Goal: Entertainment & Leisure: Browse casually

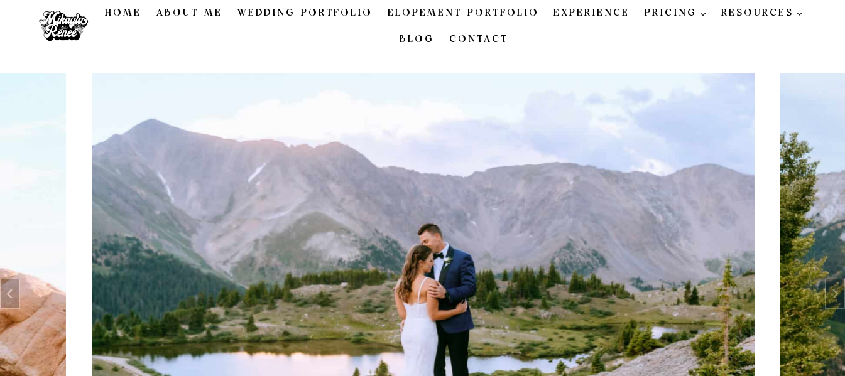
click at [215, 14] on link "About Me" at bounding box center [189, 13] width 81 height 26
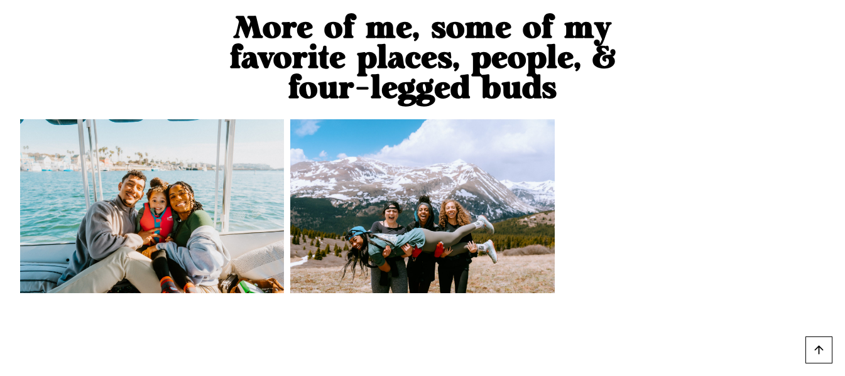
scroll to position [1256, 0]
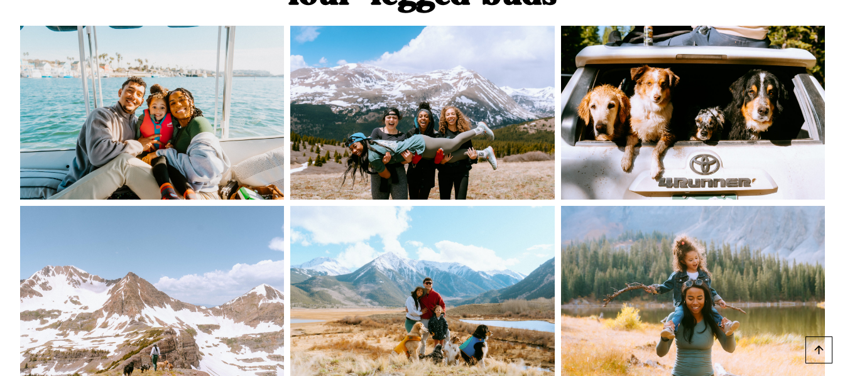
click at [445, 85] on img at bounding box center [422, 113] width 264 height 174
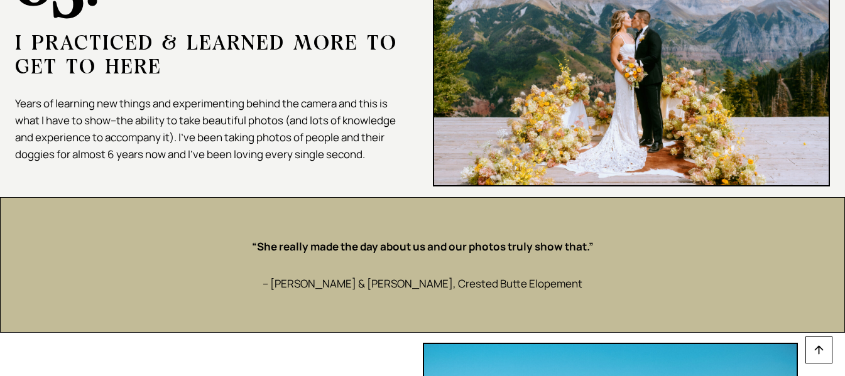
scroll to position [2118, 0]
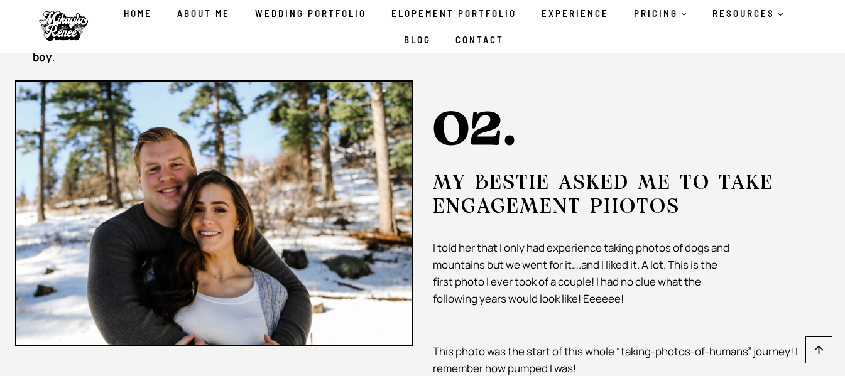
click at [456, 95] on strong "02." at bounding box center [475, 125] width 84 height 60
click at [338, 221] on img at bounding box center [214, 213] width 398 height 266
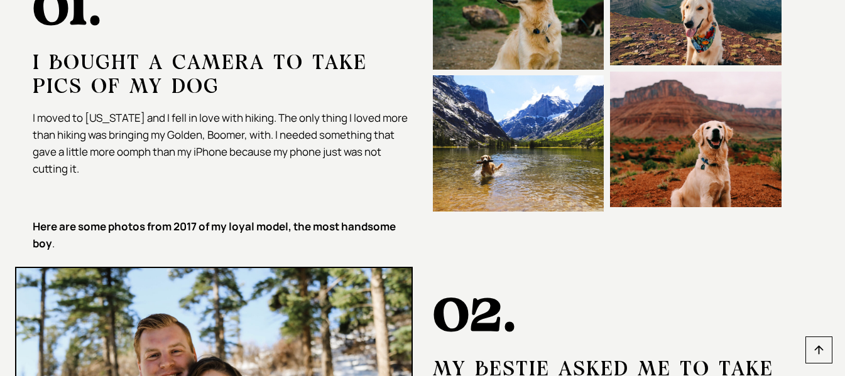
scroll to position [1992, 0]
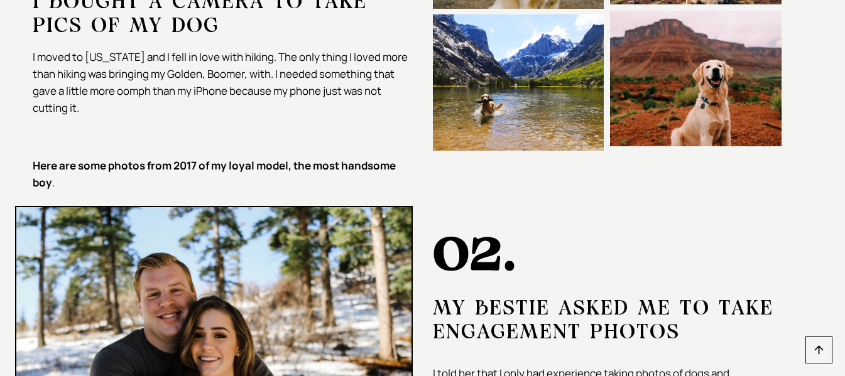
click at [496, 233] on strong "02." at bounding box center [475, 251] width 84 height 60
click at [455, 297] on h5 "MY BESTIE ASKED ME TO TAKE ENGAGEMENT PHOTOS" at bounding box center [632, 321] width 398 height 48
click at [275, 256] on img at bounding box center [214, 339] width 398 height 266
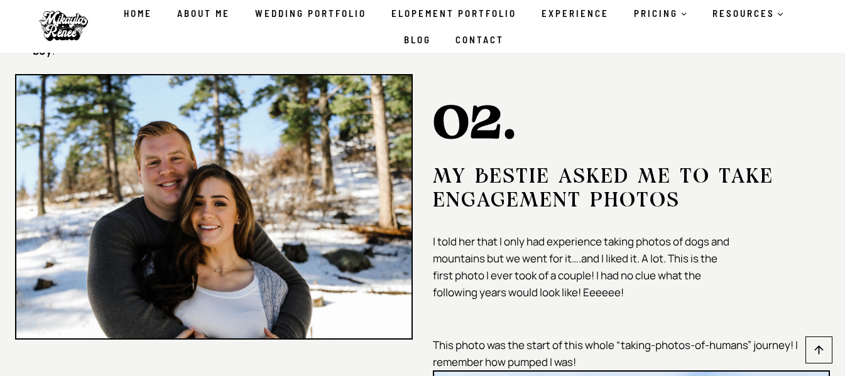
scroll to position [2118, 0]
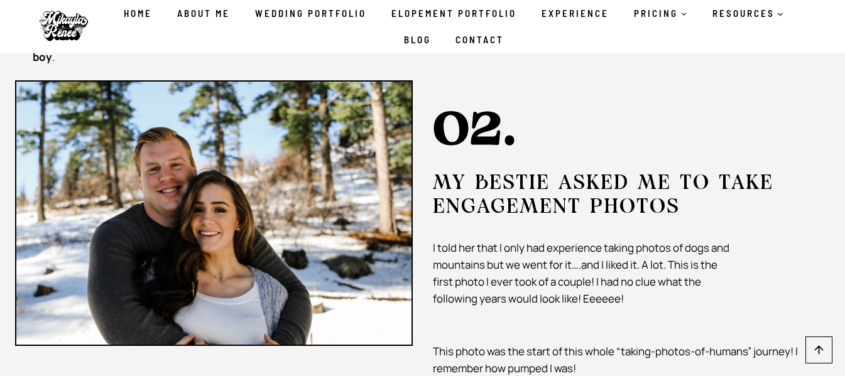
click at [491, 95] on strong "02." at bounding box center [475, 125] width 84 height 60
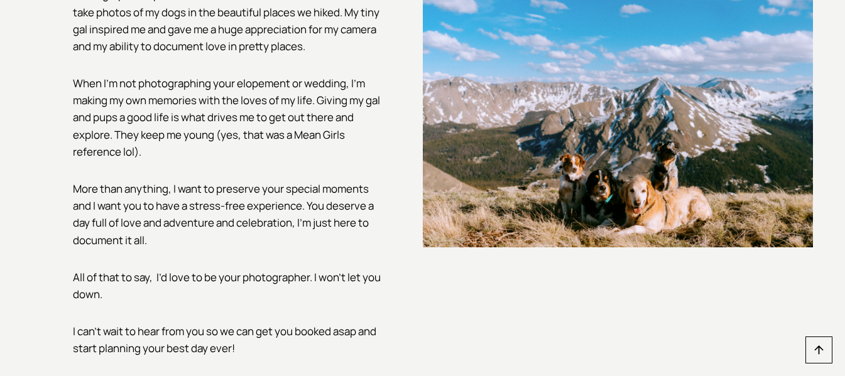
scroll to position [0, 0]
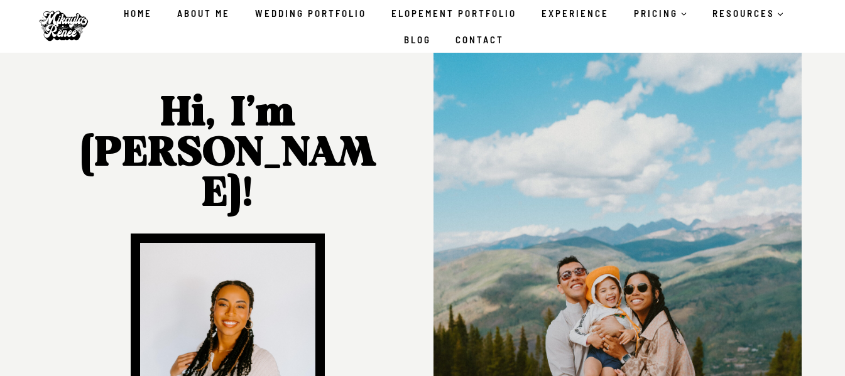
click at [143, 8] on link "Home" at bounding box center [137, 13] width 53 height 26
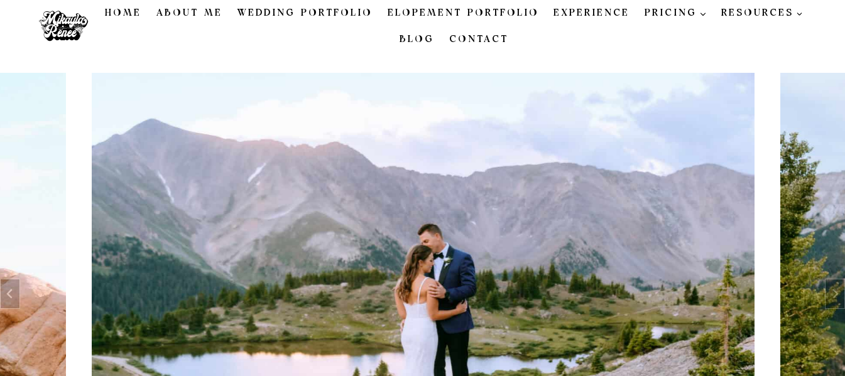
click at [415, 35] on link "Blog" at bounding box center [417, 39] width 50 height 26
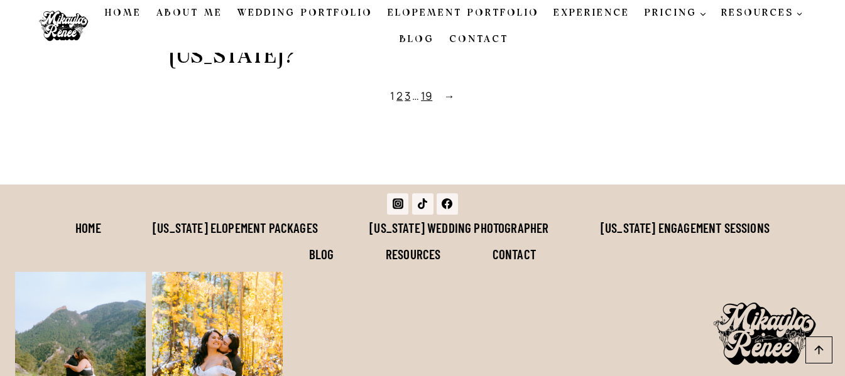
scroll to position [1427, 0]
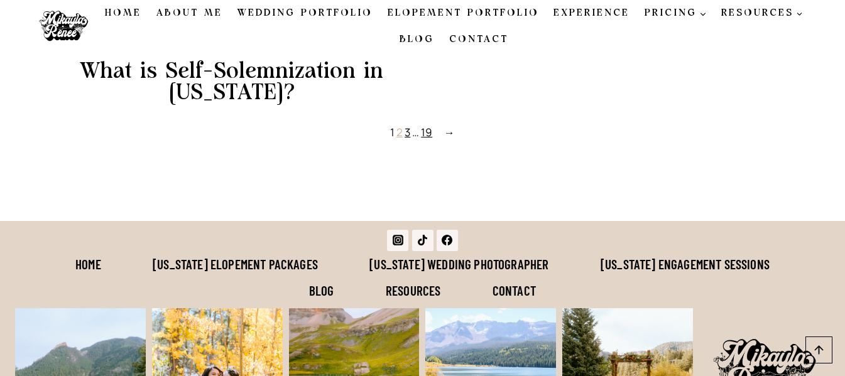
click at [401, 134] on link "2" at bounding box center [399, 132] width 6 height 14
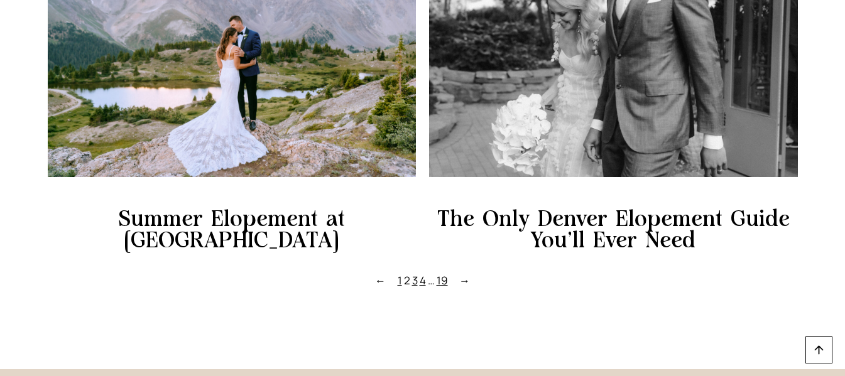
scroll to position [1307, 0]
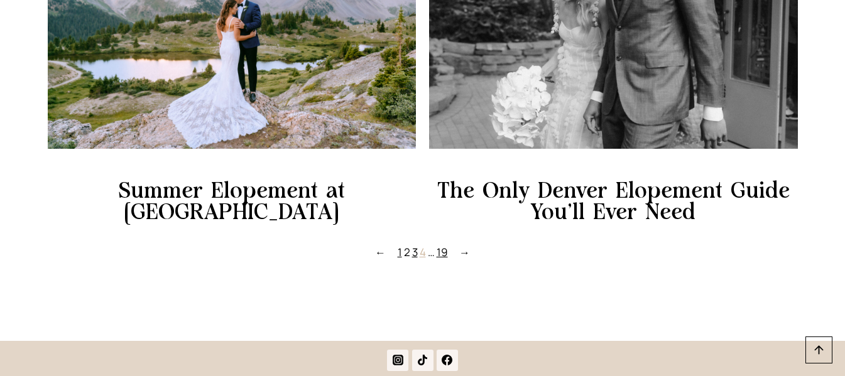
click at [422, 245] on link "4" at bounding box center [423, 252] width 6 height 14
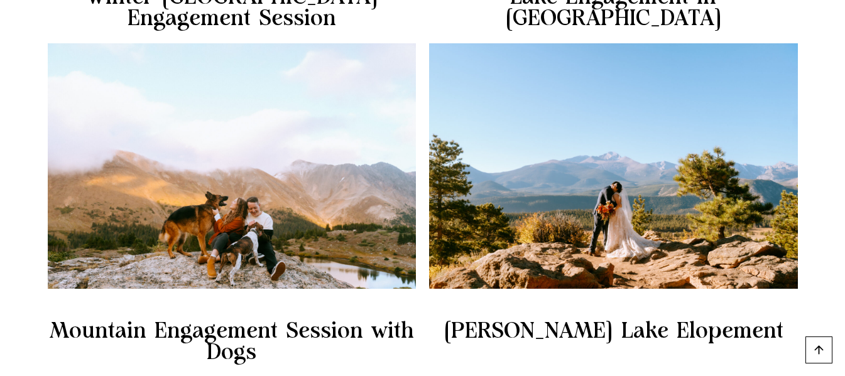
scroll to position [1403, 0]
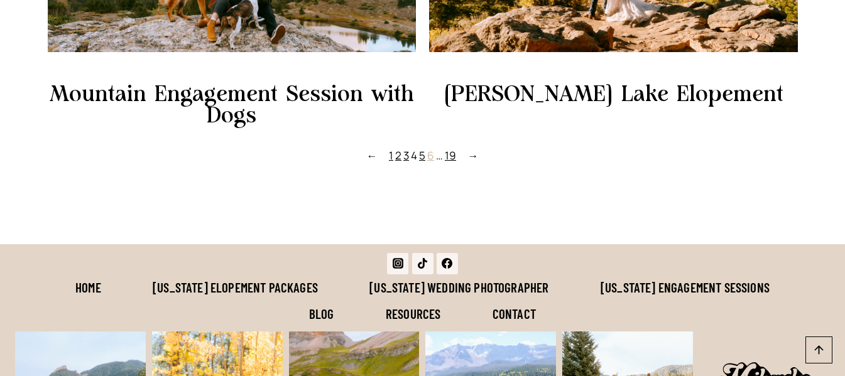
click at [428, 155] on link "6" at bounding box center [430, 155] width 7 height 14
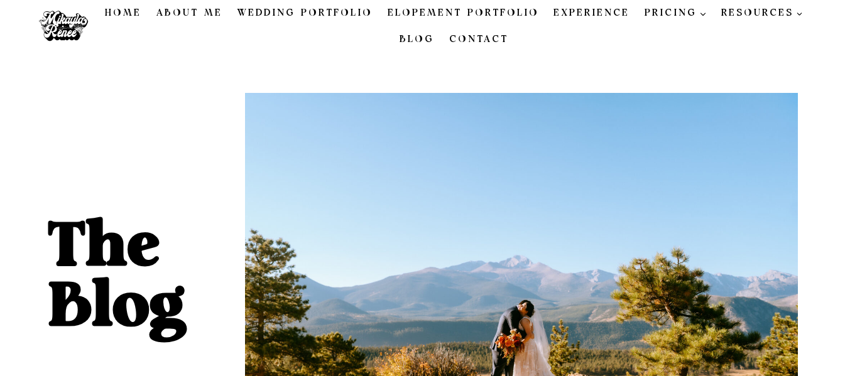
click at [422, 40] on link "Blog" at bounding box center [417, 39] width 50 height 26
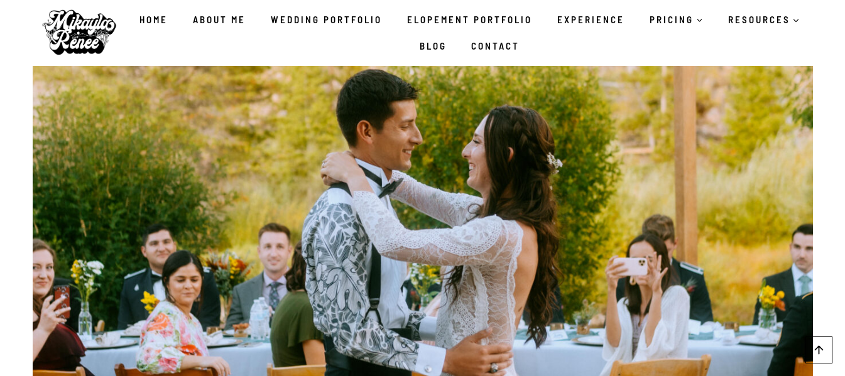
scroll to position [29129, 0]
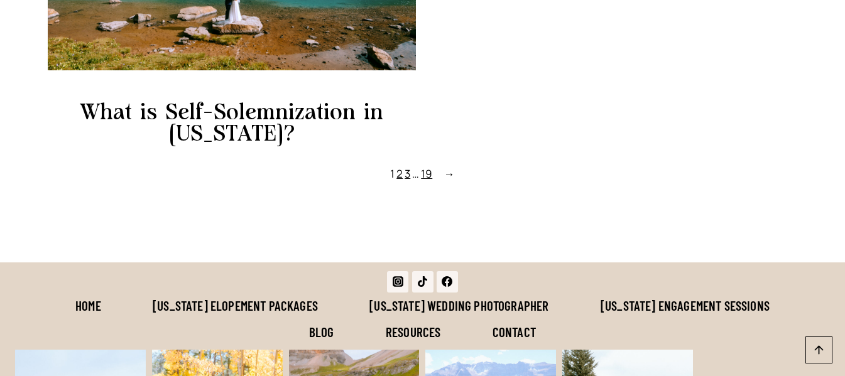
scroll to position [1389, 0]
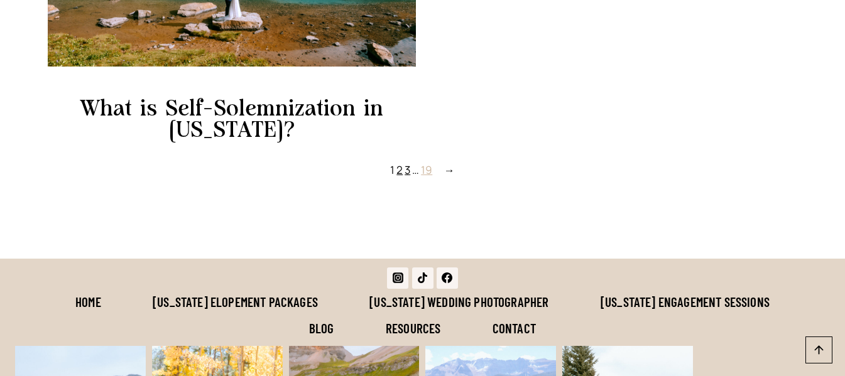
click at [432, 169] on link "19" at bounding box center [426, 170] width 11 height 14
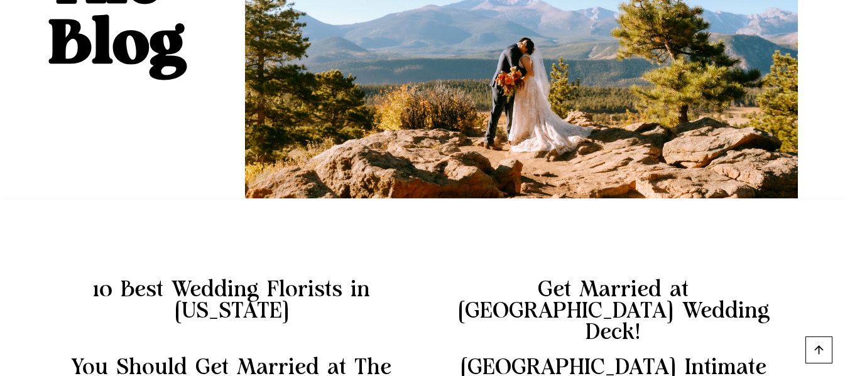
scroll to position [503, 0]
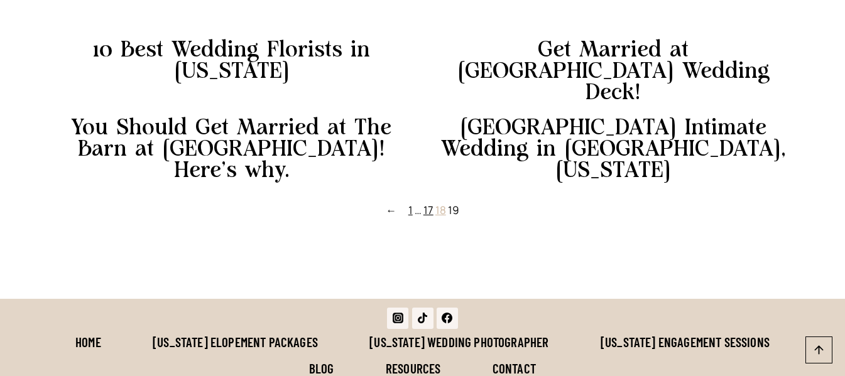
click at [440, 203] on link "18" at bounding box center [440, 210] width 11 height 14
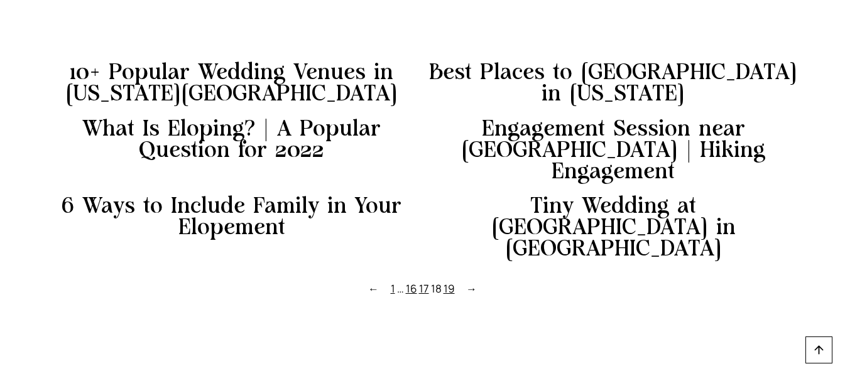
scroll to position [565, 0]
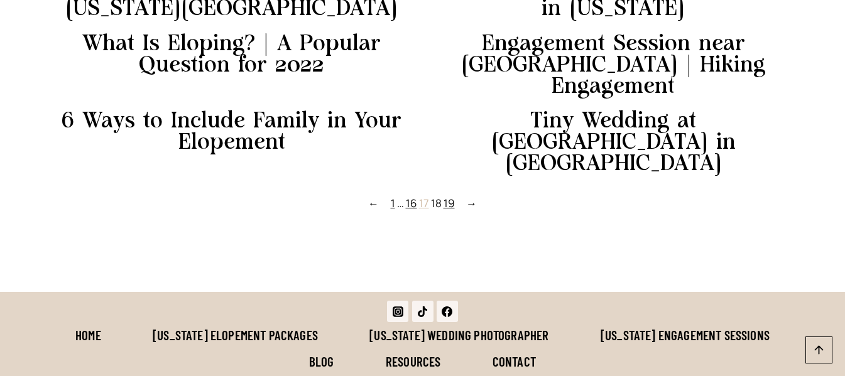
click at [427, 196] on link "17" at bounding box center [424, 203] width 10 height 14
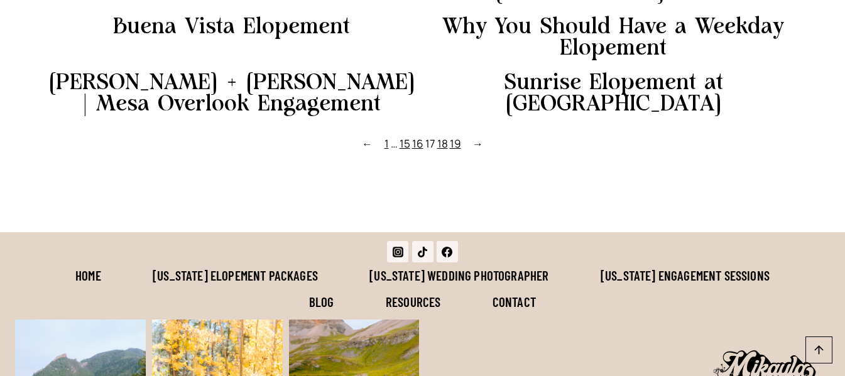
scroll to position [691, 0]
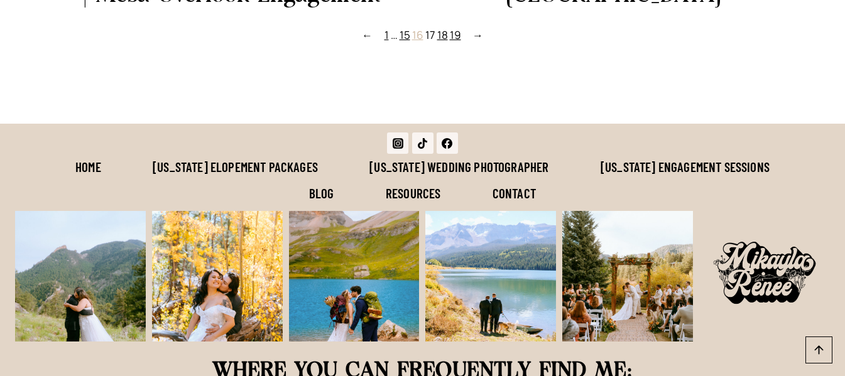
click at [419, 39] on link "16" at bounding box center [417, 35] width 11 height 14
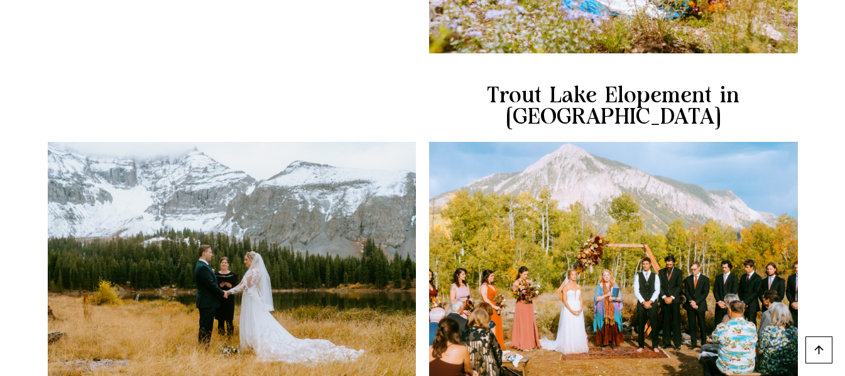
scroll to position [1319, 0]
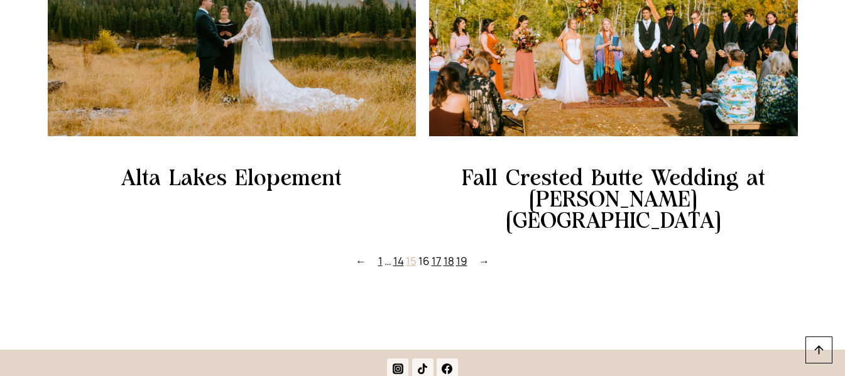
click at [413, 254] on link "15" at bounding box center [411, 261] width 11 height 14
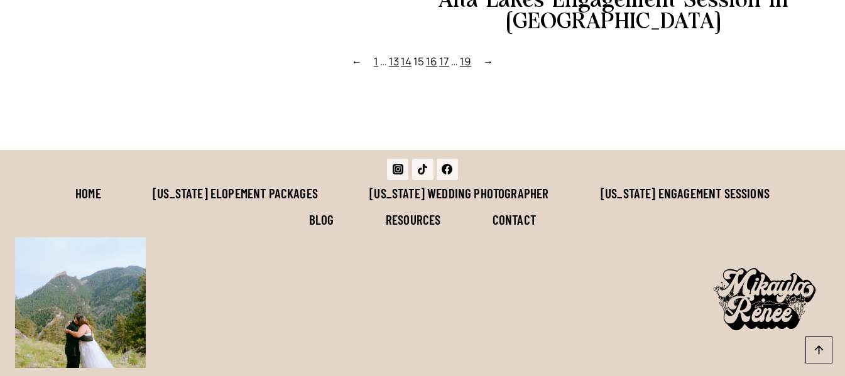
scroll to position [1382, 0]
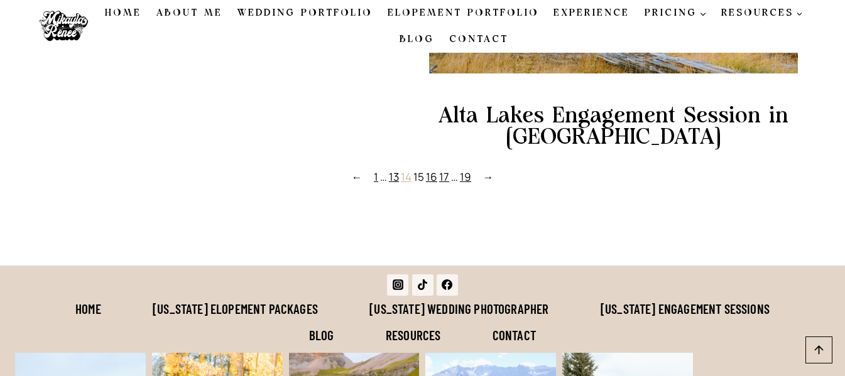
click at [408, 183] on link "14" at bounding box center [406, 177] width 11 height 14
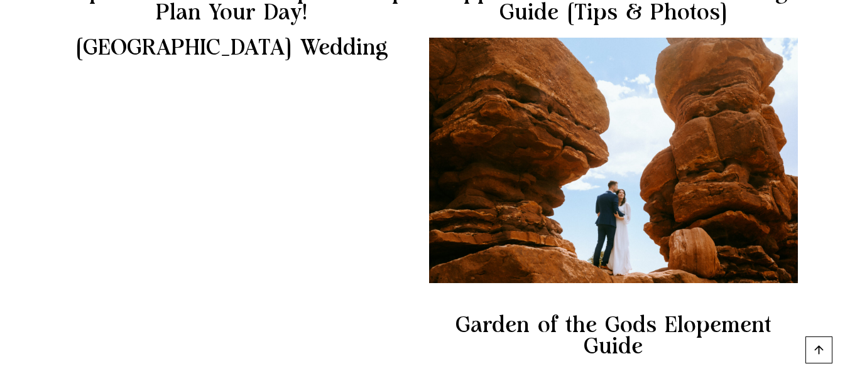
scroll to position [1508, 0]
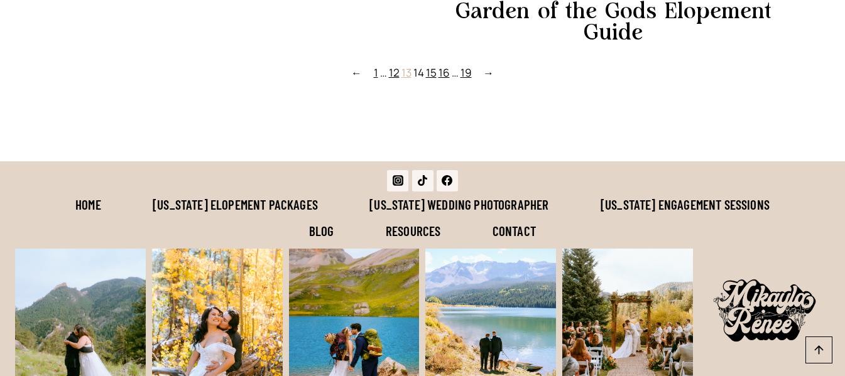
click at [406, 65] on link "13" at bounding box center [406, 72] width 10 height 14
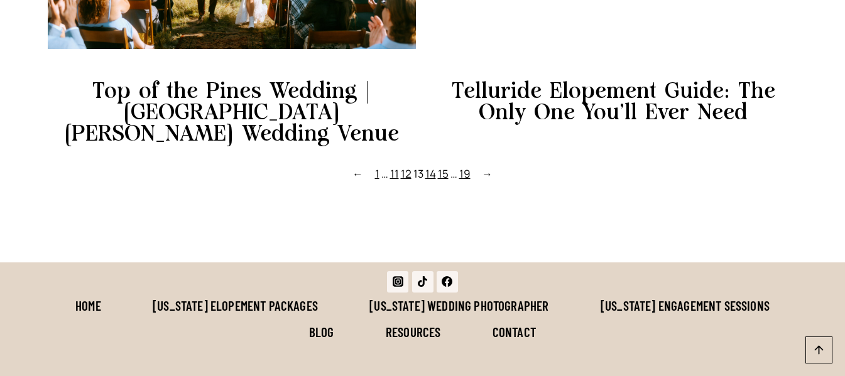
scroll to position [1194, 0]
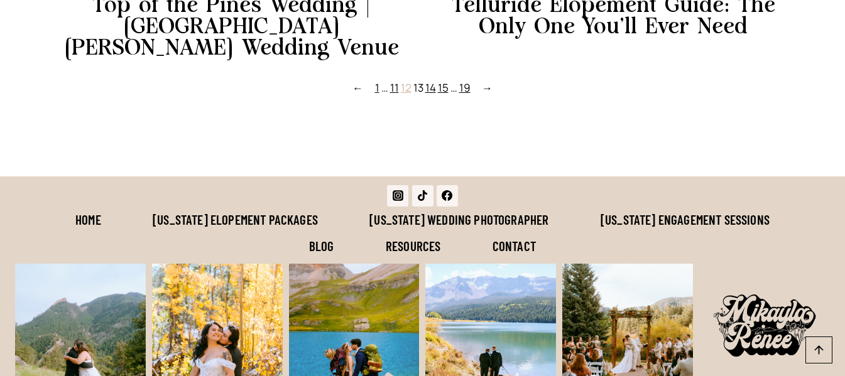
click at [406, 80] on link "12" at bounding box center [406, 87] width 11 height 14
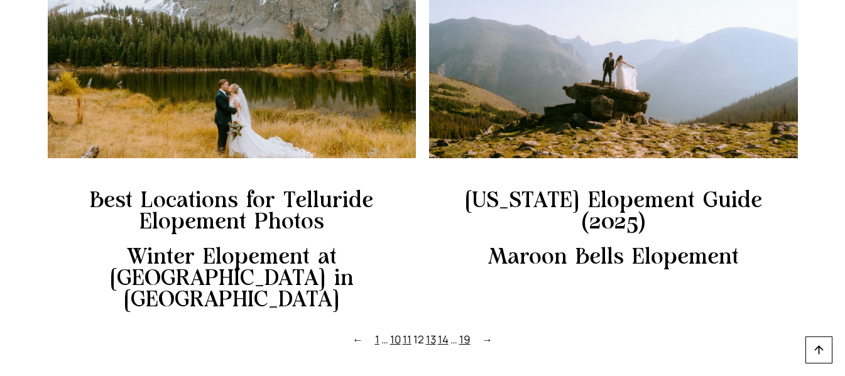
scroll to position [879, 0]
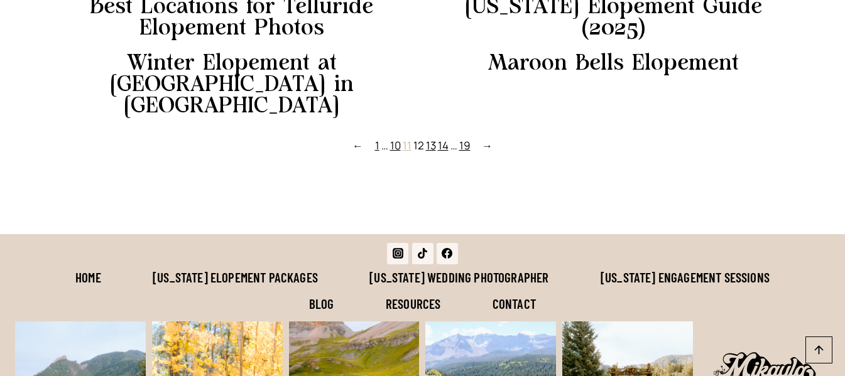
click at [405, 138] on link "11" at bounding box center [407, 145] width 9 height 14
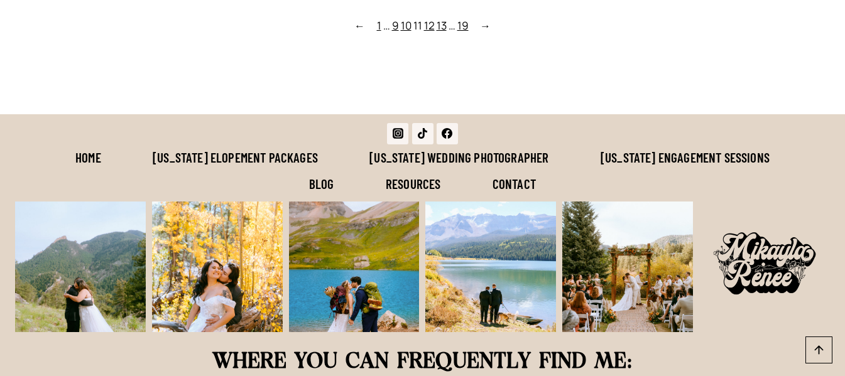
scroll to position [1256, 0]
click at [406, 18] on link "10" at bounding box center [406, 25] width 11 height 14
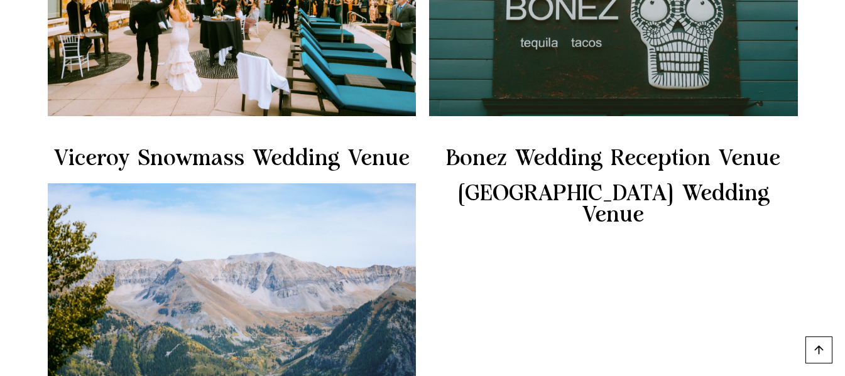
scroll to position [1256, 0]
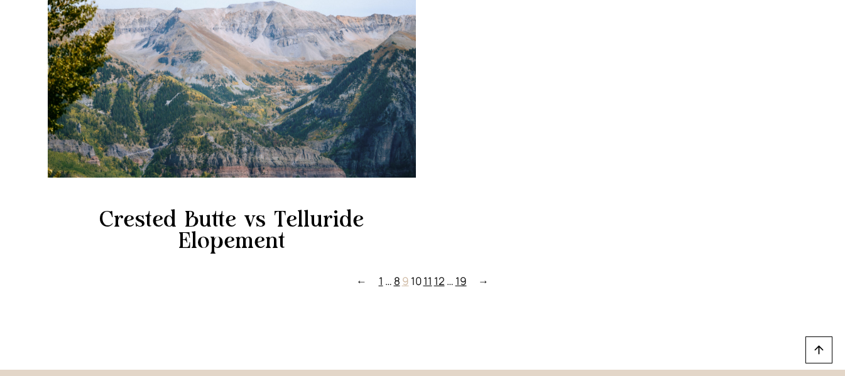
click at [403, 286] on link "9" at bounding box center [405, 281] width 7 height 14
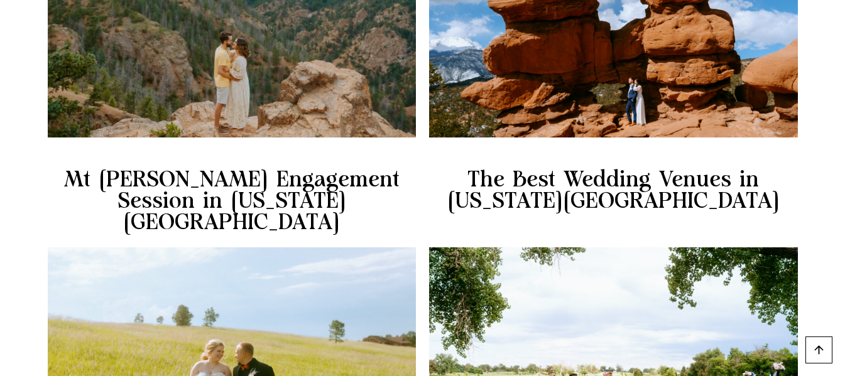
scroll to position [1256, 0]
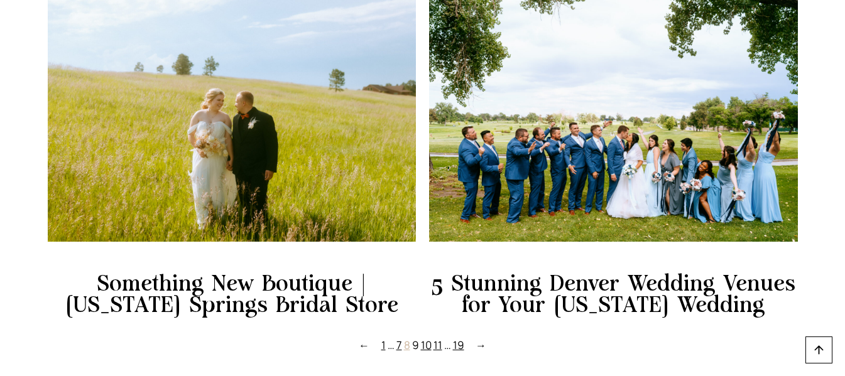
click at [404, 338] on link "8" at bounding box center [407, 345] width 6 height 14
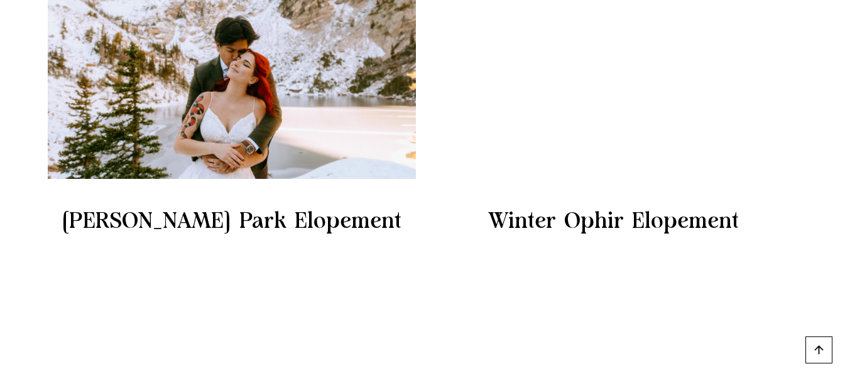
scroll to position [1194, 0]
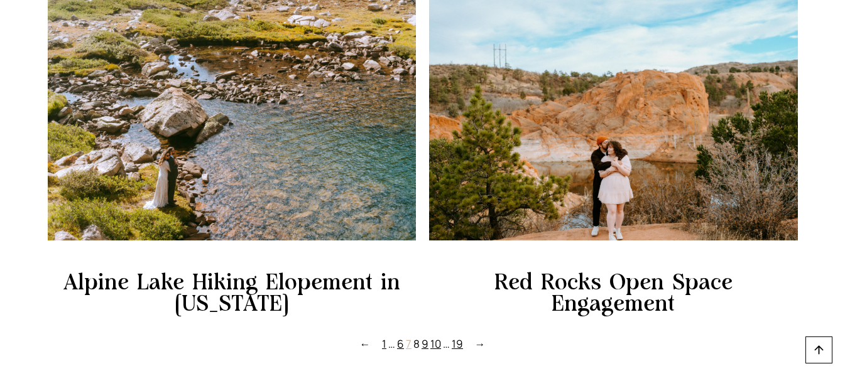
click at [408, 337] on link "7" at bounding box center [409, 344] width 6 height 14
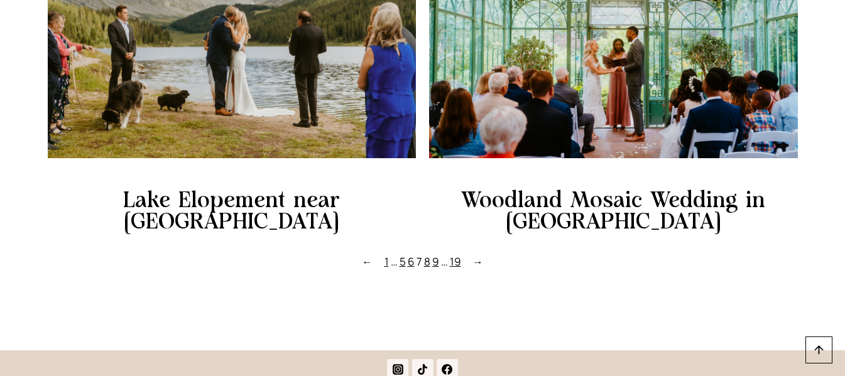
scroll to position [1319, 0]
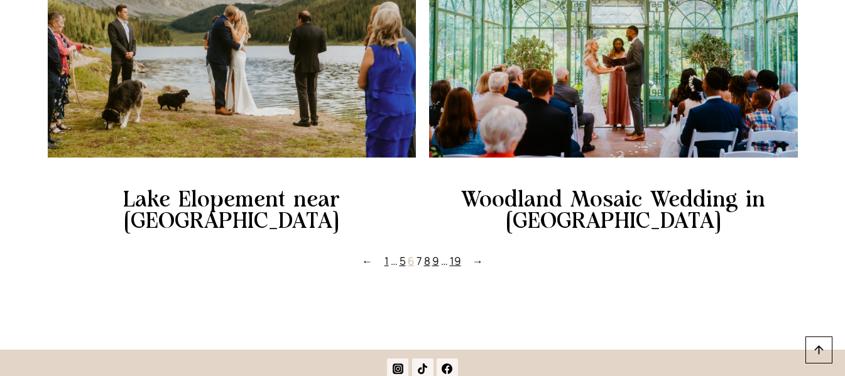
click at [408, 254] on link "6" at bounding box center [411, 261] width 7 height 14
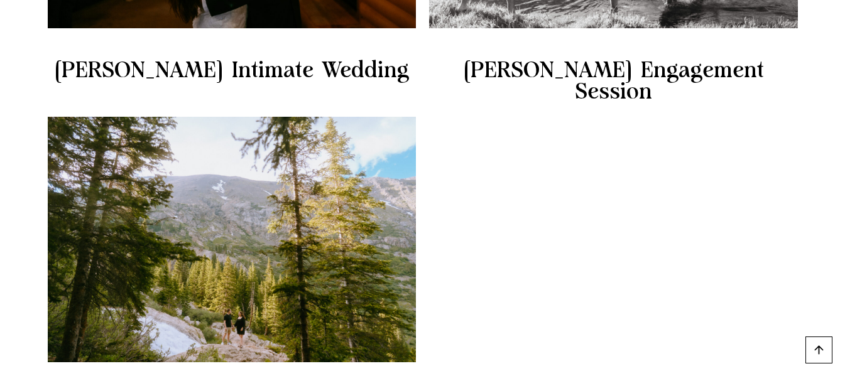
scroll to position [1194, 0]
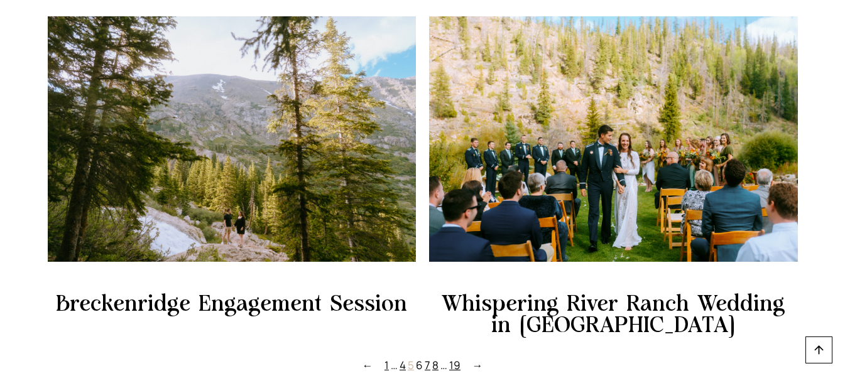
click at [411, 358] on link "5" at bounding box center [411, 365] width 6 height 14
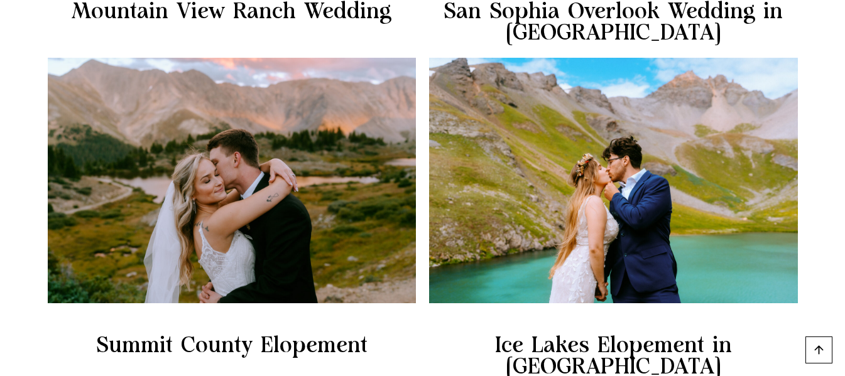
scroll to position [1382, 0]
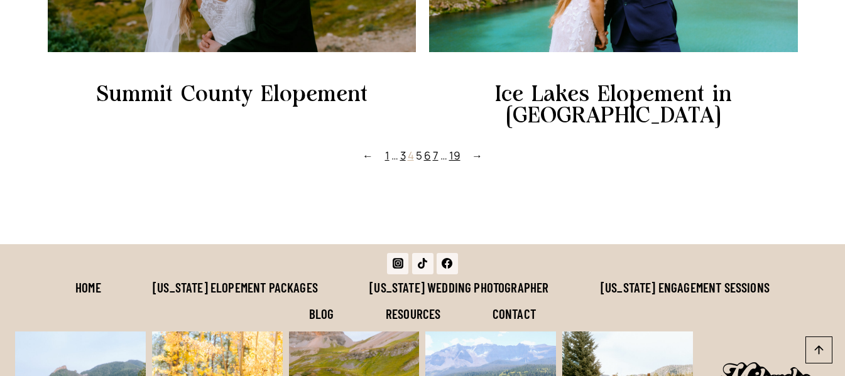
click at [409, 148] on link "4" at bounding box center [411, 155] width 6 height 14
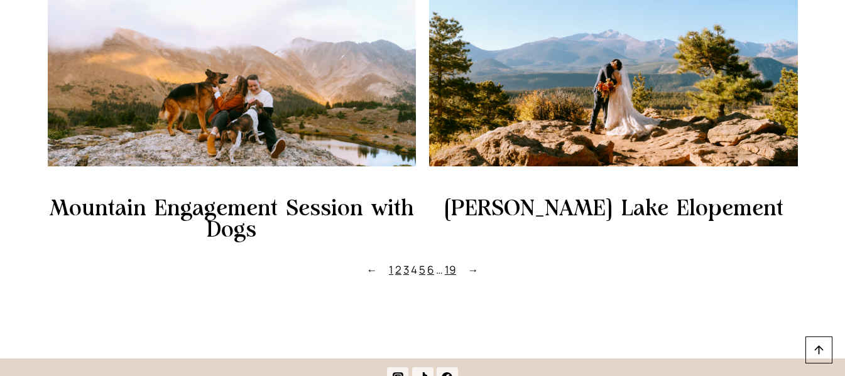
scroll to position [1319, 0]
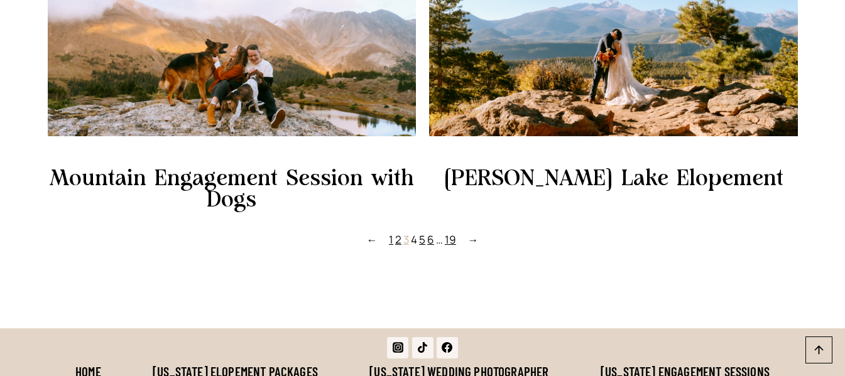
click at [406, 246] on link "3" at bounding box center [406, 239] width 6 height 14
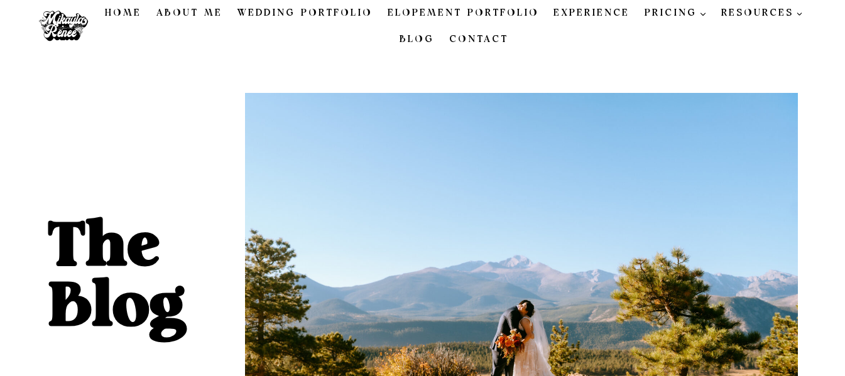
click at [178, 10] on link "About Me" at bounding box center [189, 13] width 81 height 26
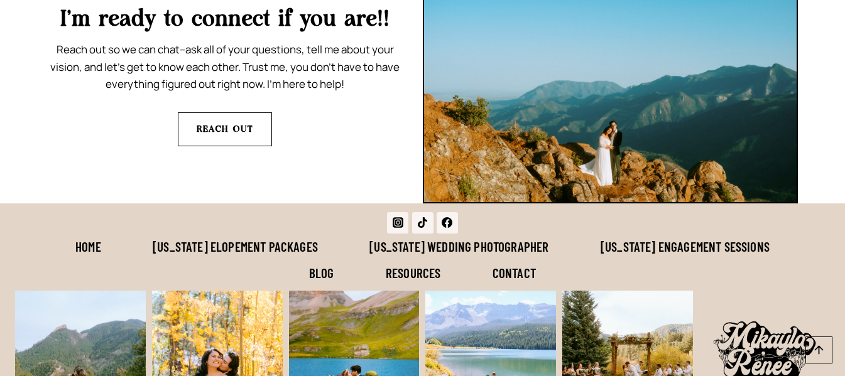
scroll to position [3095, 0]
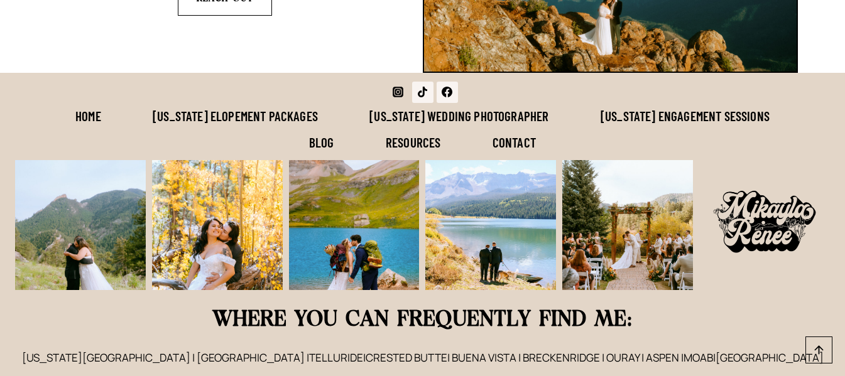
click at [393, 87] on icon "Instagram" at bounding box center [398, 92] width 11 height 11
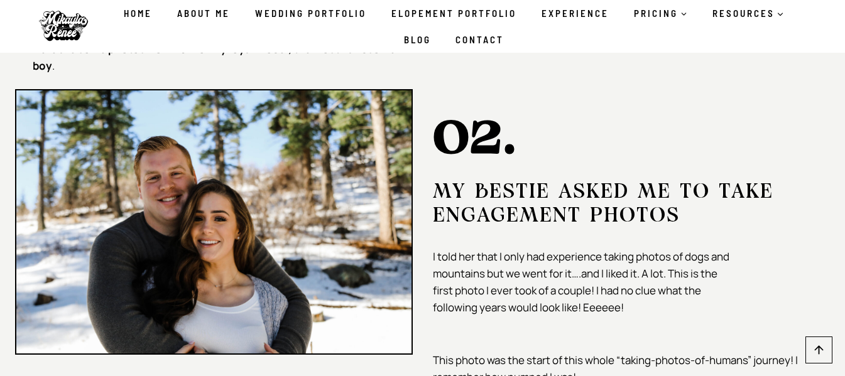
scroll to position [2090, 0]
